Goal: Task Accomplishment & Management: Use online tool/utility

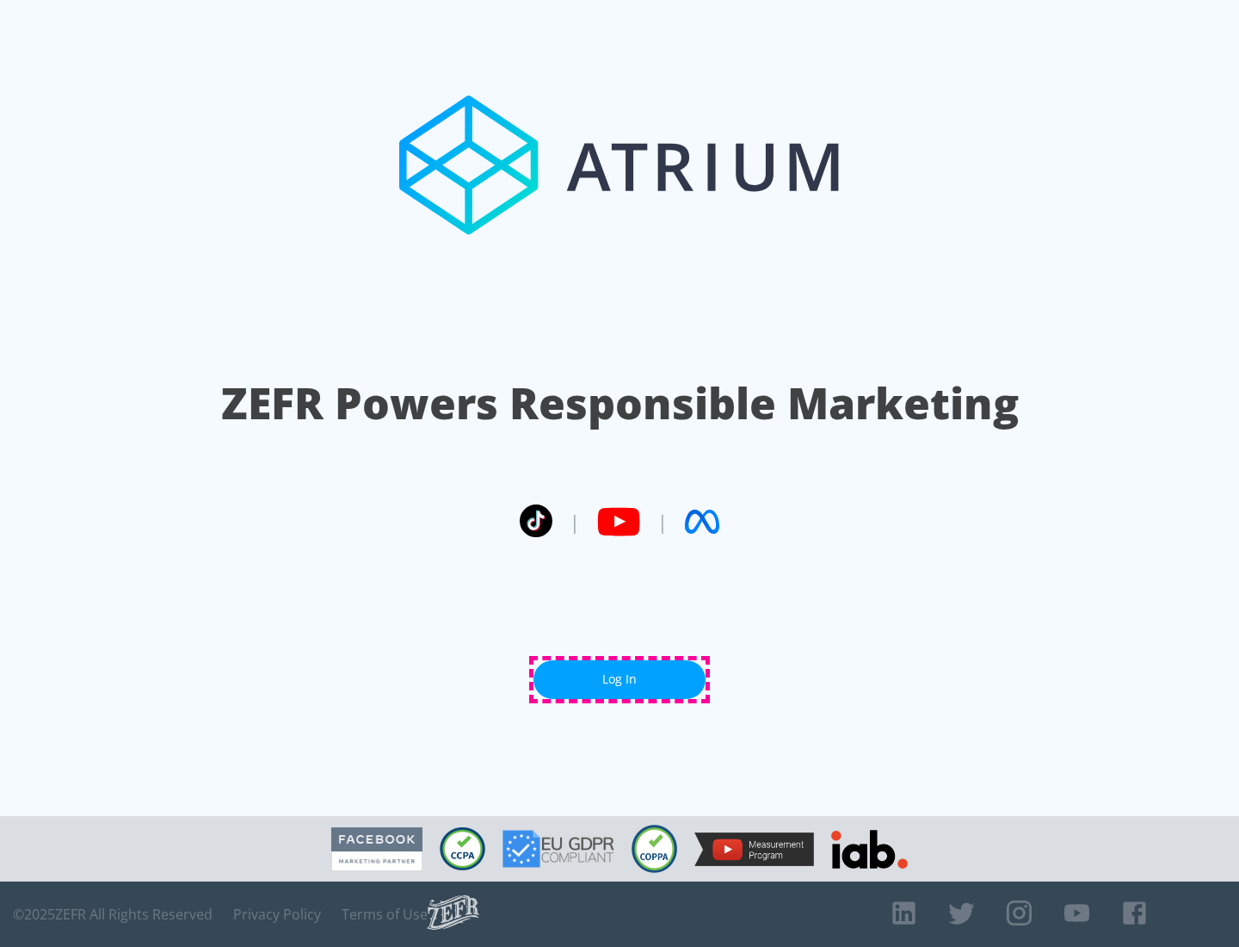
click at [620, 679] on link "Log In" at bounding box center [620, 679] width 172 height 39
